Goal: Browse casually: Explore the website without a specific task or goal

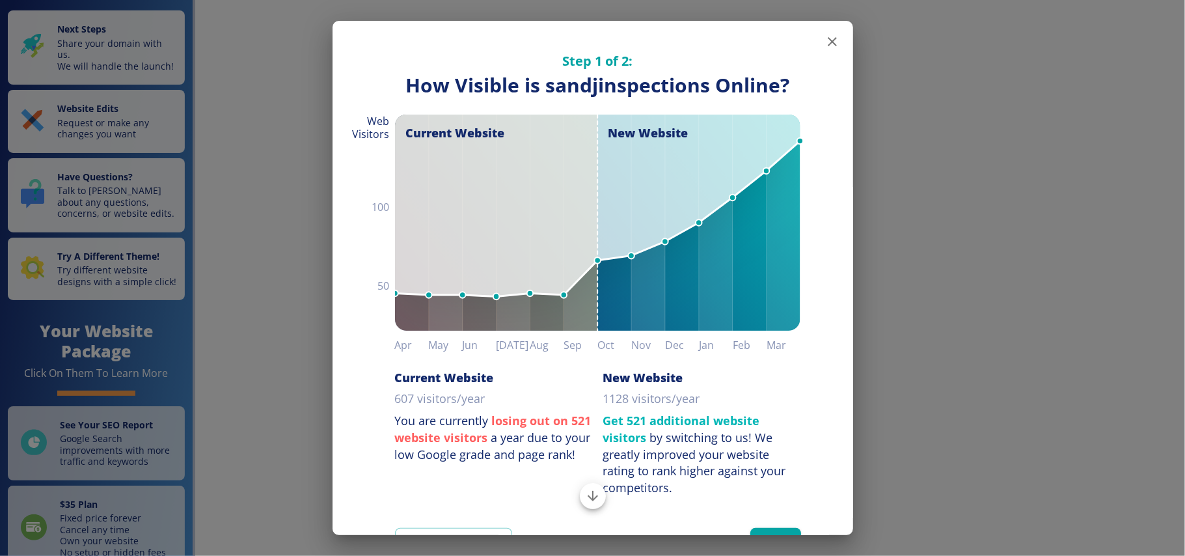
click at [827, 40] on icon "button" at bounding box center [831, 41] width 9 height 9
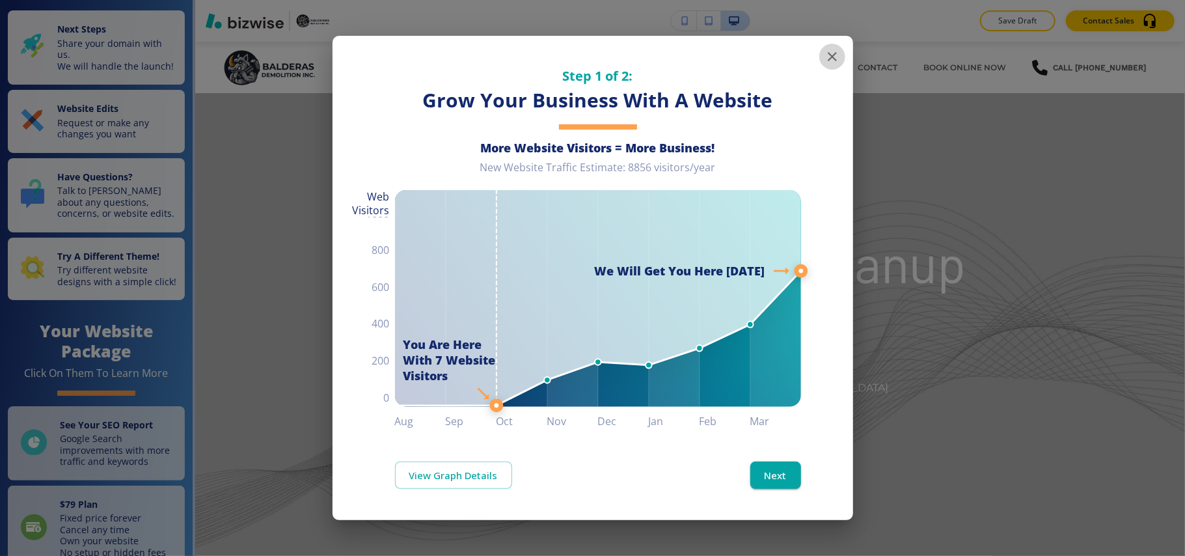
click at [838, 55] on icon "button" at bounding box center [832, 57] width 16 height 16
